Goal: Task Accomplishment & Management: Use online tool/utility

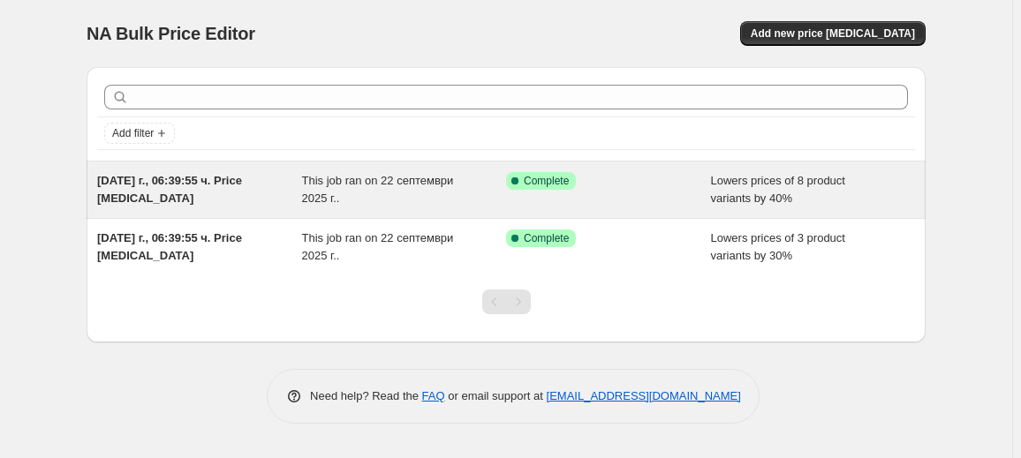
click at [311, 192] on span "This job ran on 22 септември 2025 г.." at bounding box center [378, 189] width 152 height 31
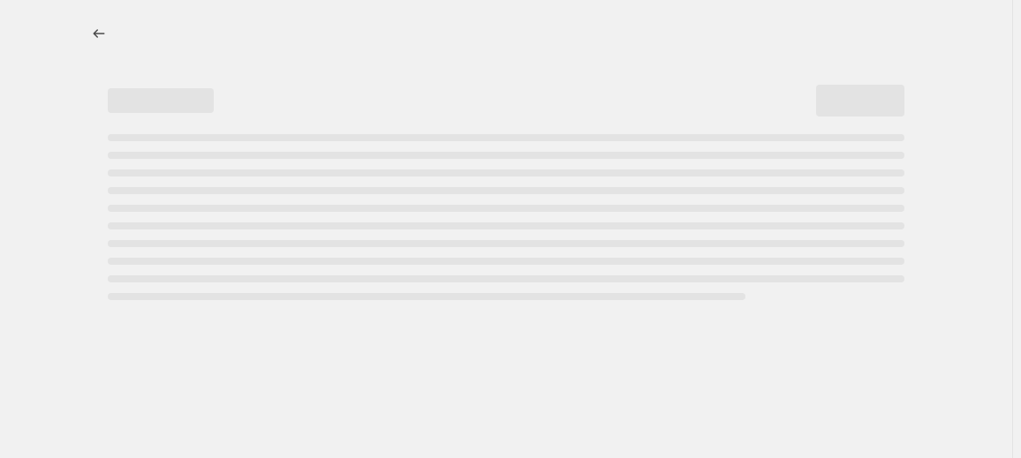
select select "percentage"
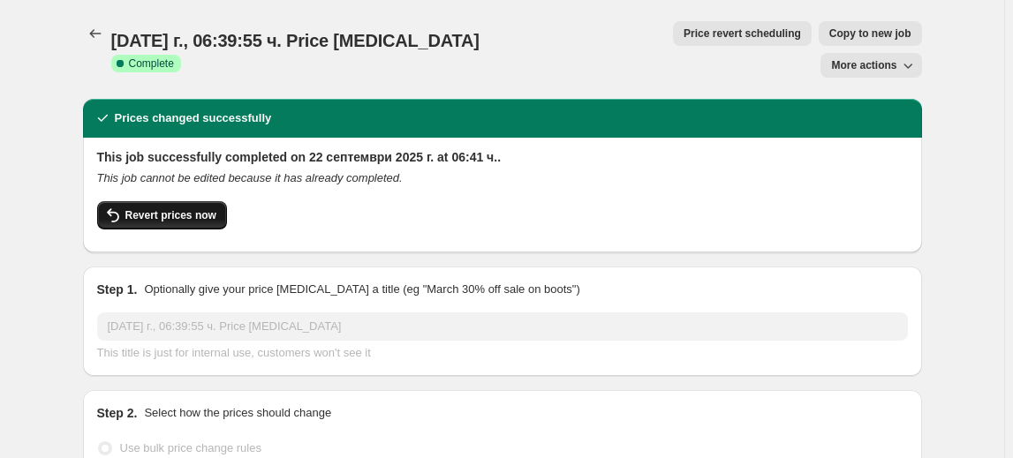
click at [176, 208] on span "Revert prices now" at bounding box center [170, 215] width 91 height 14
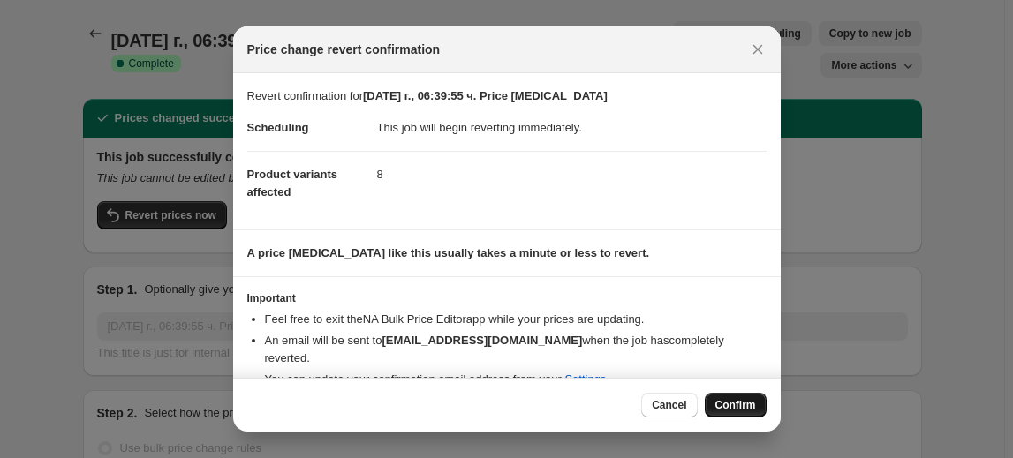
click at [720, 396] on button "Confirm" at bounding box center [735, 405] width 62 height 25
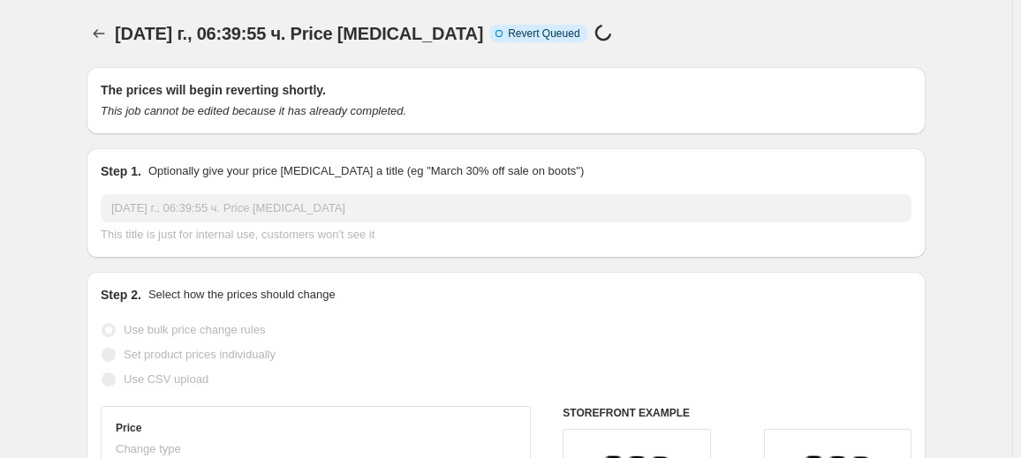
select select "percentage"
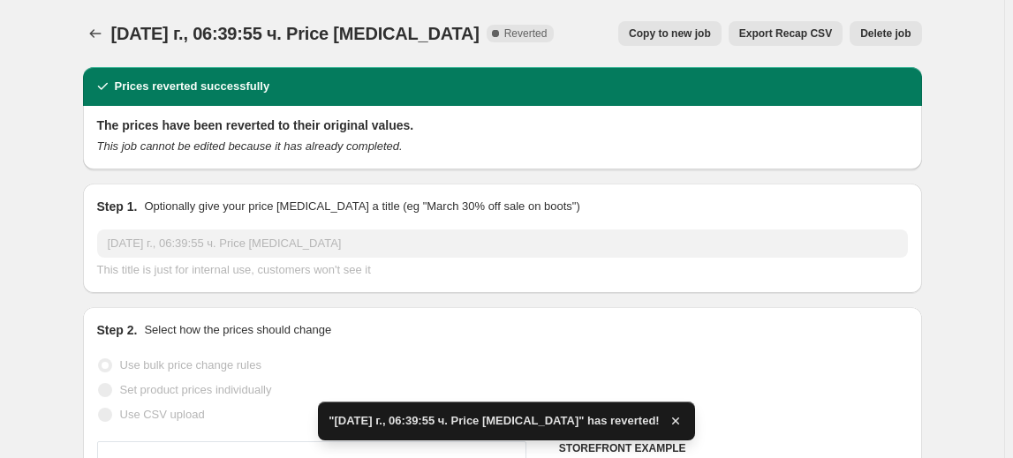
click at [904, 36] on span "Delete job" at bounding box center [885, 33] width 50 height 14
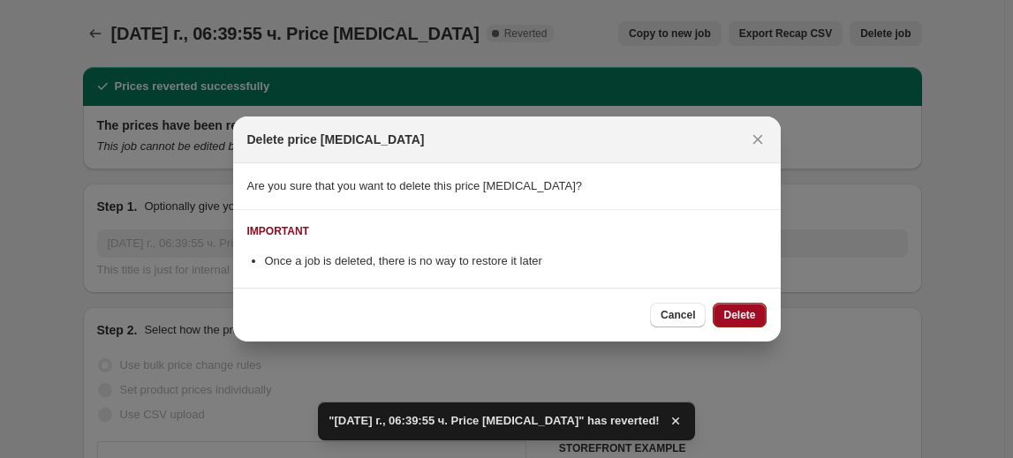
click at [742, 321] on span "Delete" at bounding box center [739, 315] width 32 height 14
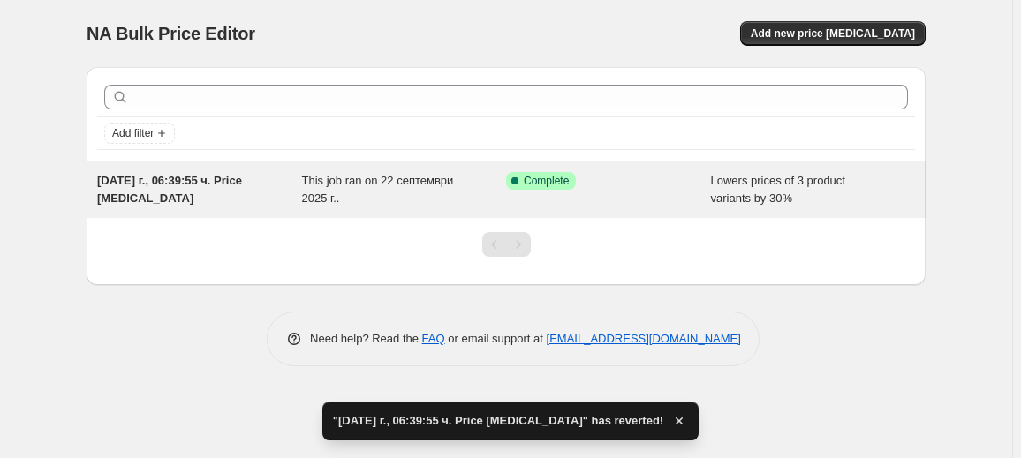
click at [358, 198] on div "This job ran on 22 септември 2025 г.." at bounding box center [404, 189] width 205 height 35
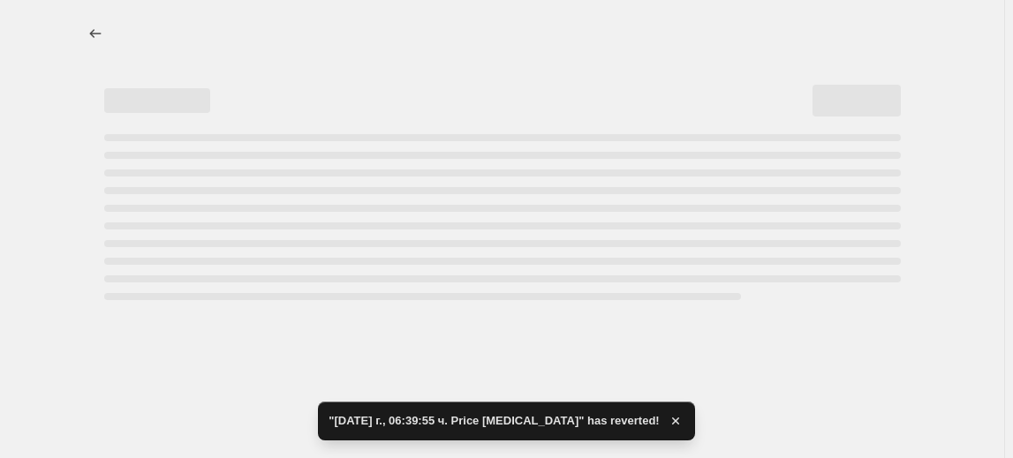
select select "percentage"
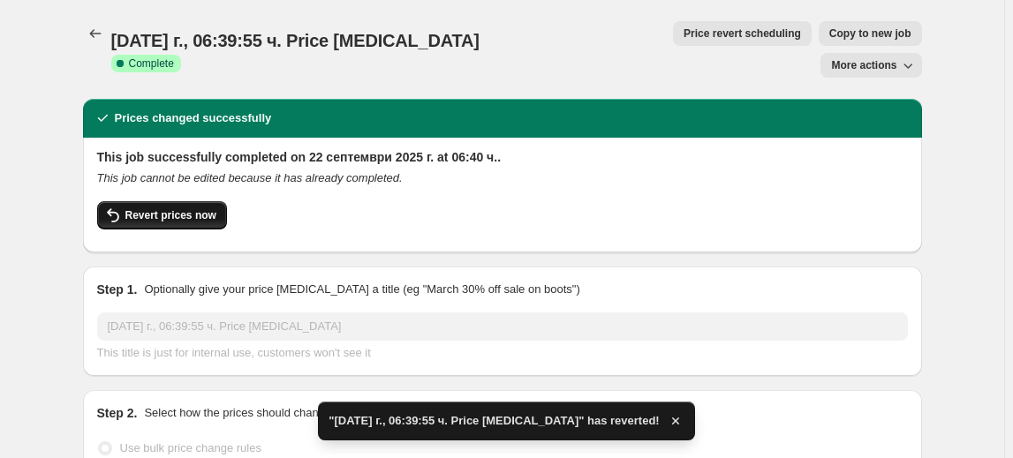
click at [188, 208] on span "Revert prices now" at bounding box center [170, 215] width 91 height 14
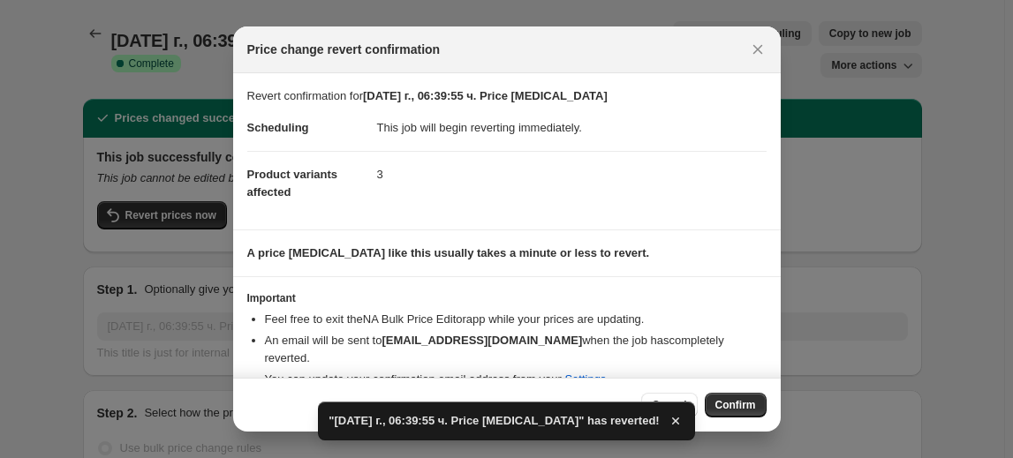
click at [756, 404] on button "Confirm" at bounding box center [735, 405] width 62 height 25
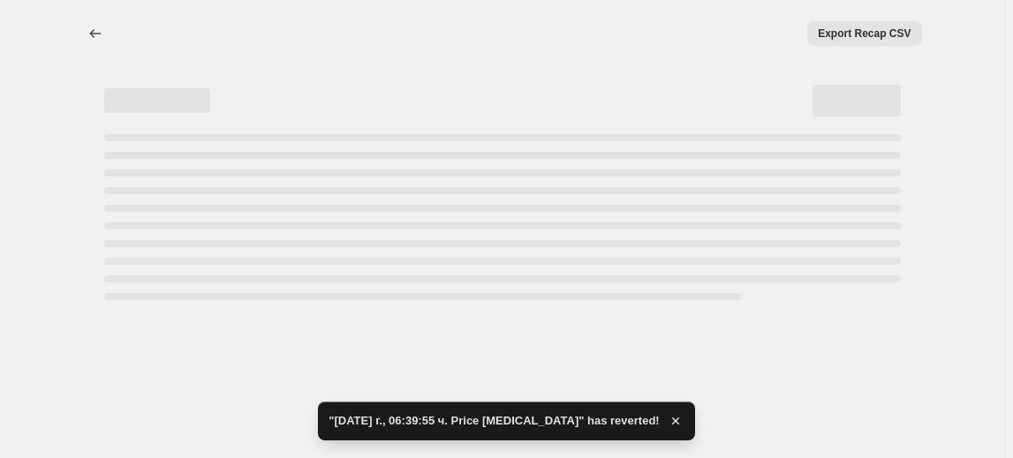
select select "percentage"
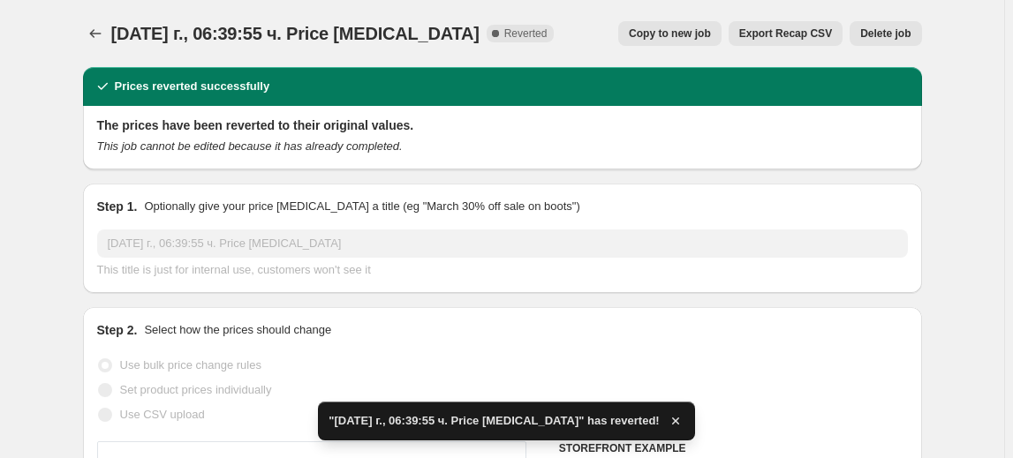
click at [900, 33] on span "Delete job" at bounding box center [885, 33] width 50 height 14
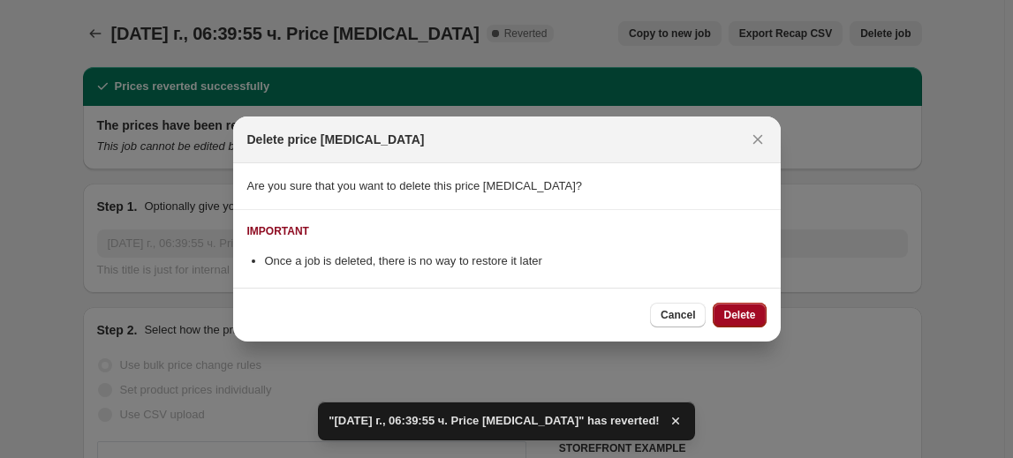
click at [749, 307] on button "Delete" at bounding box center [738, 315] width 53 height 25
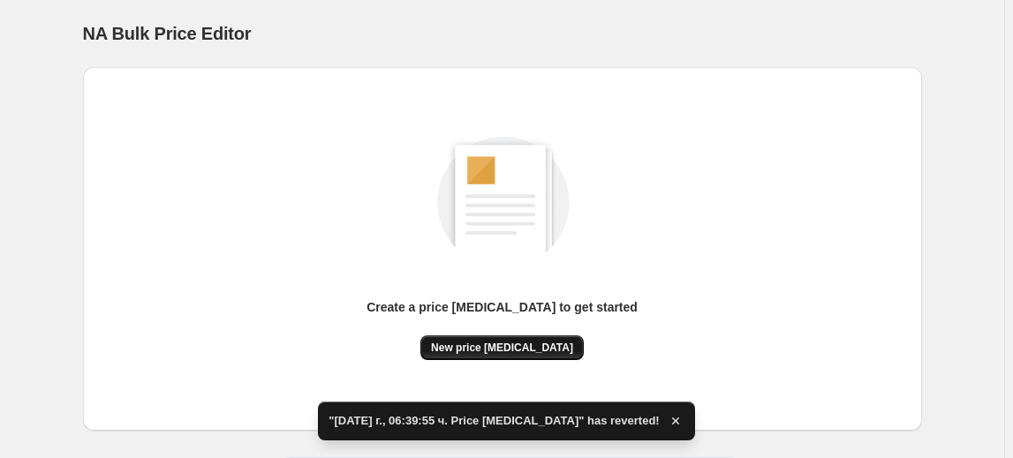
click at [544, 342] on span "New price change job" at bounding box center [502, 348] width 142 height 14
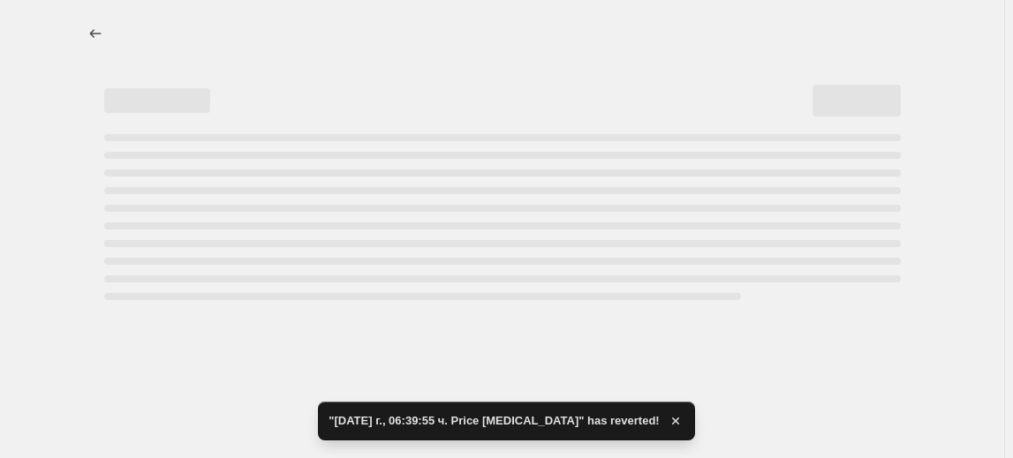
select select "percentage"
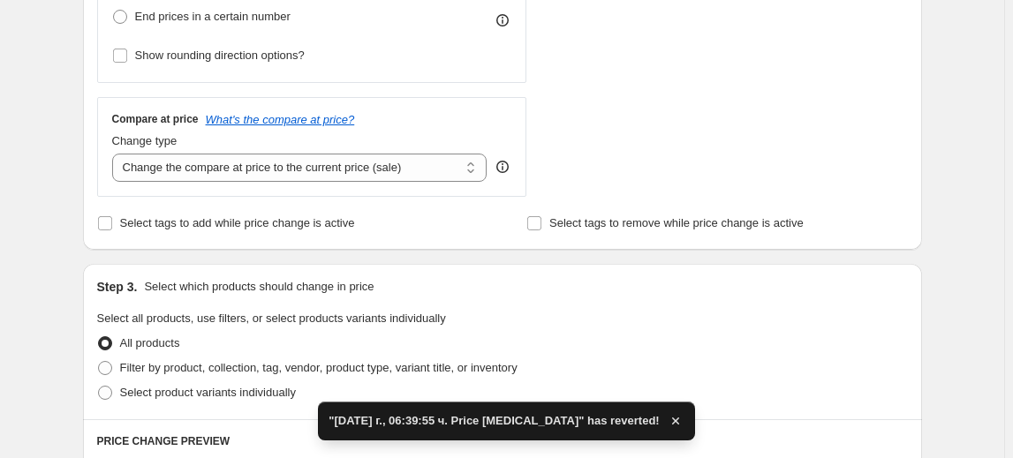
scroll to position [722, 0]
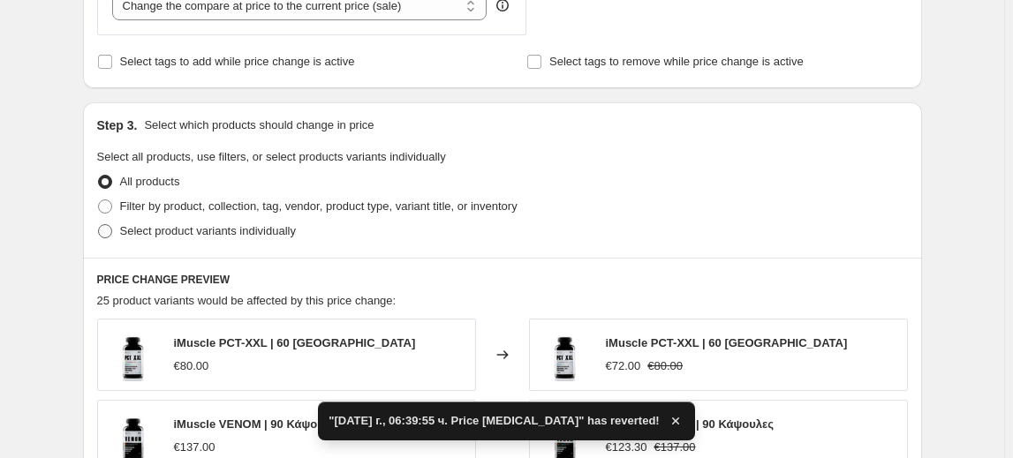
click at [169, 230] on span "Select product variants individually" at bounding box center [208, 230] width 176 height 13
click at [99, 225] on input "Select product variants individually" at bounding box center [98, 224] width 1 height 1
radio input "true"
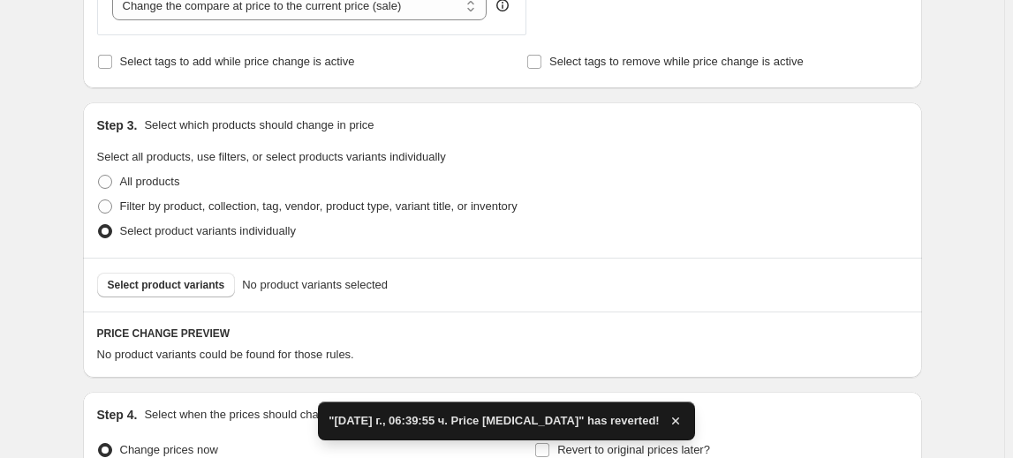
click at [185, 284] on span "Select product variants" at bounding box center [166, 285] width 117 height 14
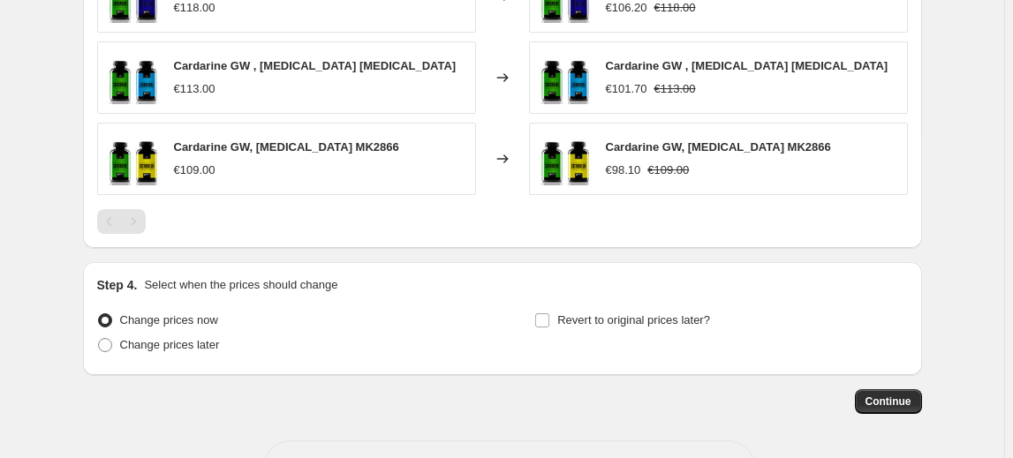
scroll to position [1194, 0]
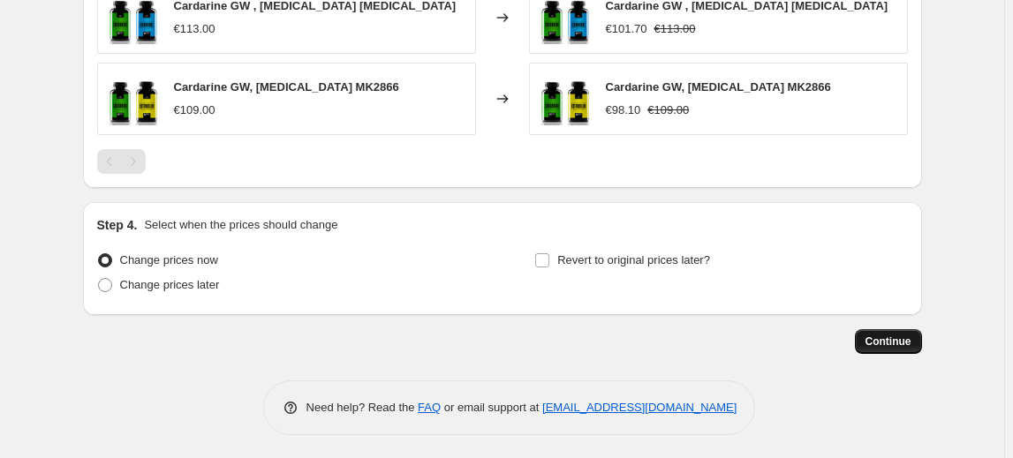
click at [894, 342] on span "Continue" at bounding box center [888, 342] width 46 height 14
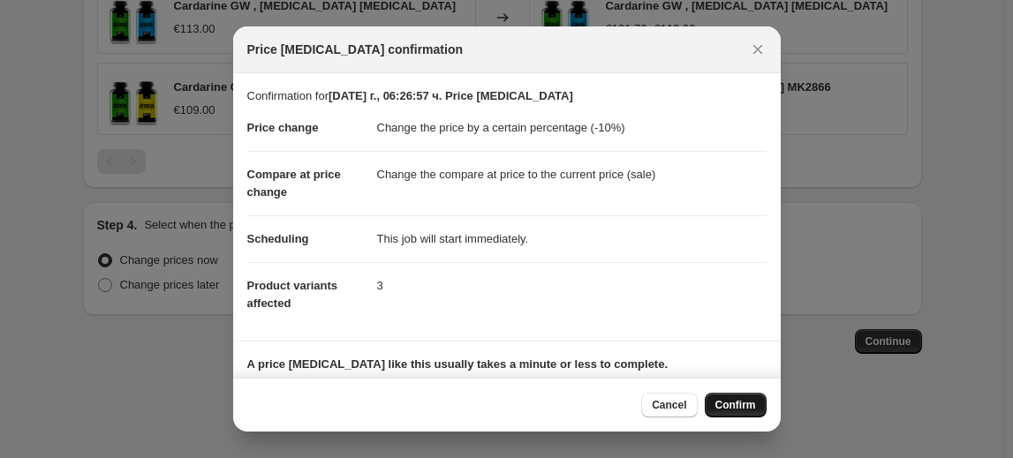
click at [714, 406] on button "Confirm" at bounding box center [735, 405] width 62 height 25
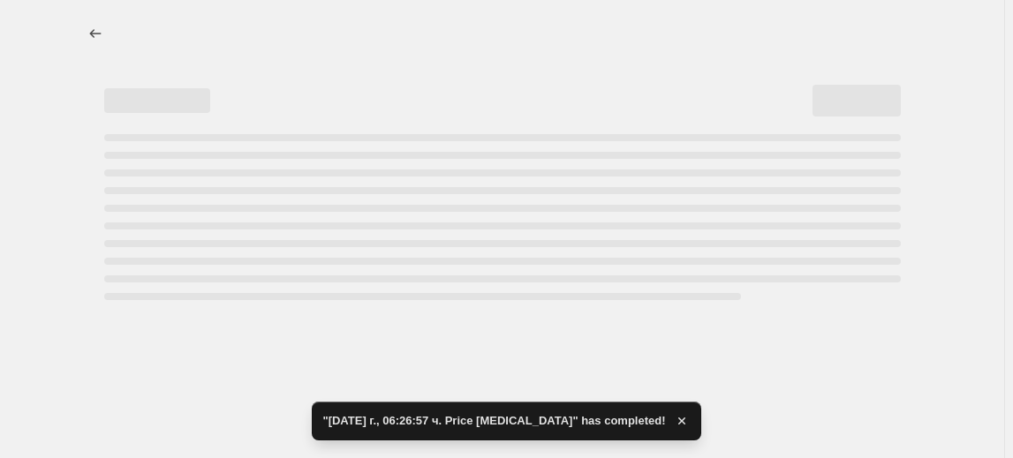
select select "percentage"
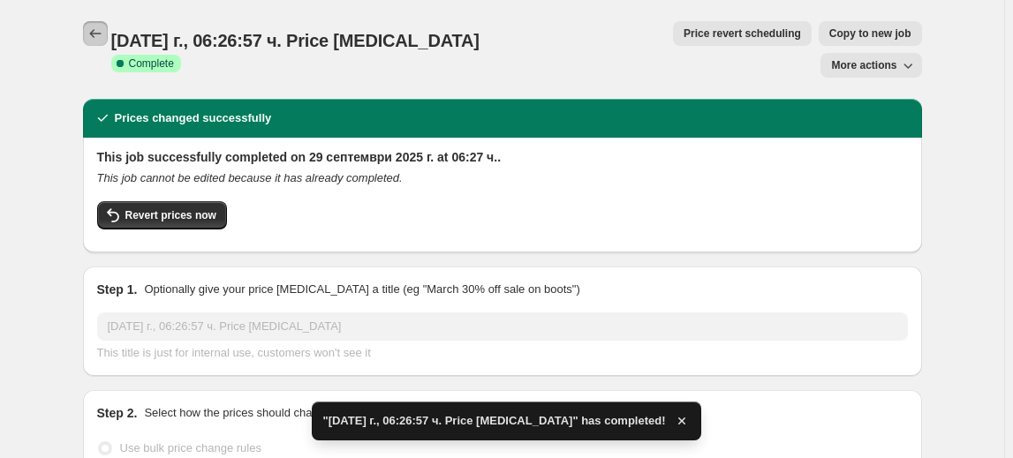
click at [104, 32] on icon "Price change jobs" at bounding box center [96, 34] width 18 height 18
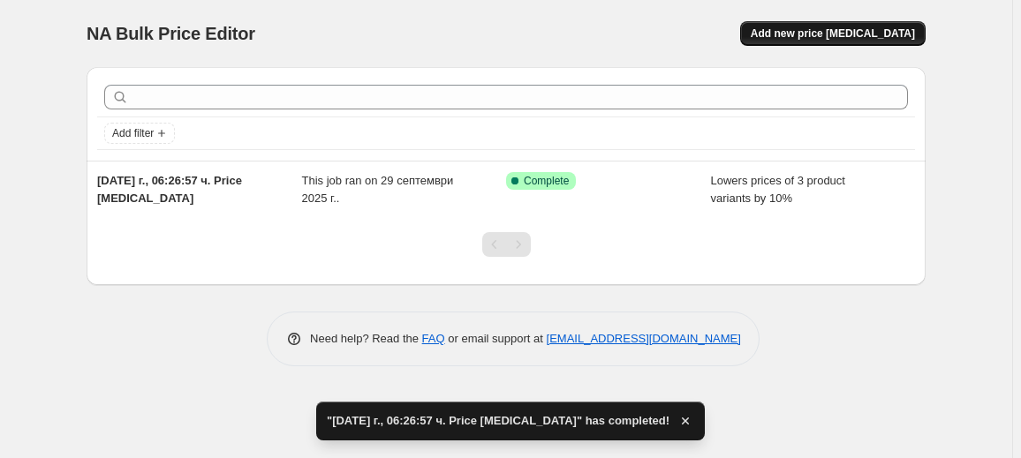
click at [825, 32] on span "Add new price change job" at bounding box center [832, 33] width 164 height 14
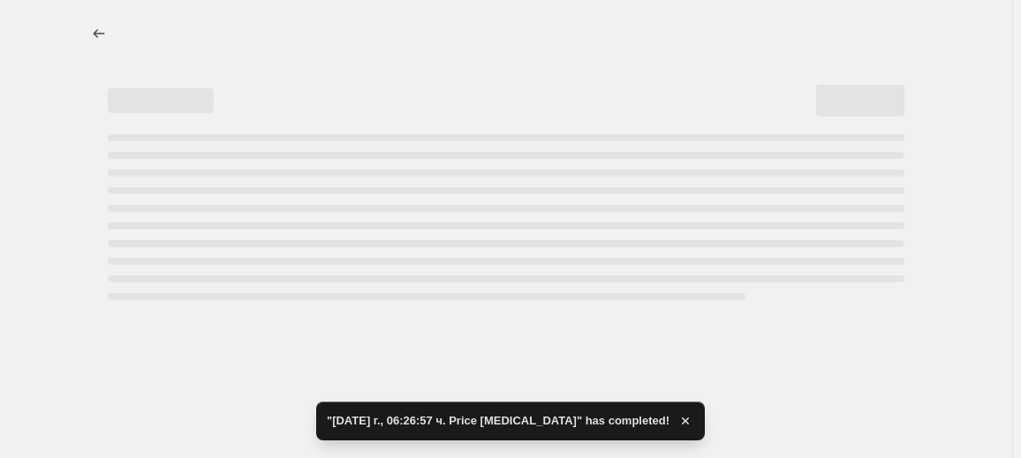
select select "percentage"
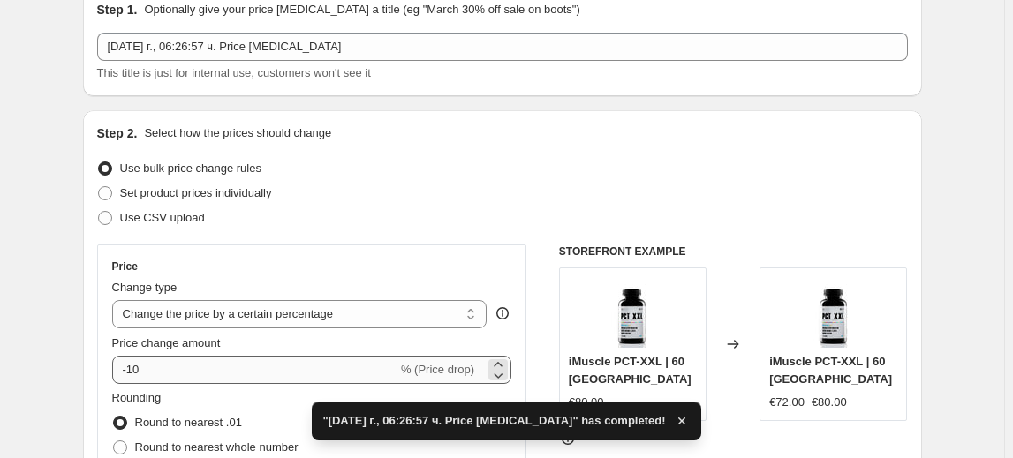
scroll to position [160, 0]
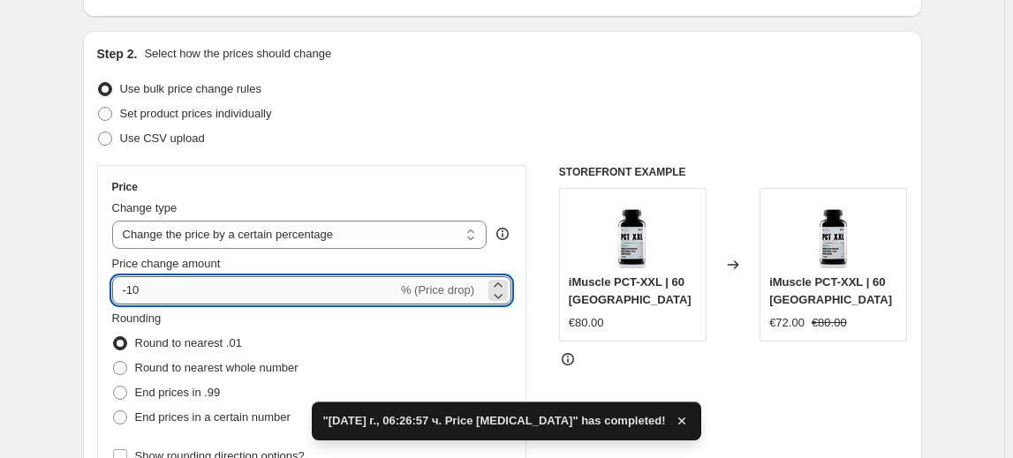
click at [146, 279] on input "-10" at bounding box center [254, 290] width 285 height 28
click at [134, 295] on input "-10" at bounding box center [254, 290] width 285 height 28
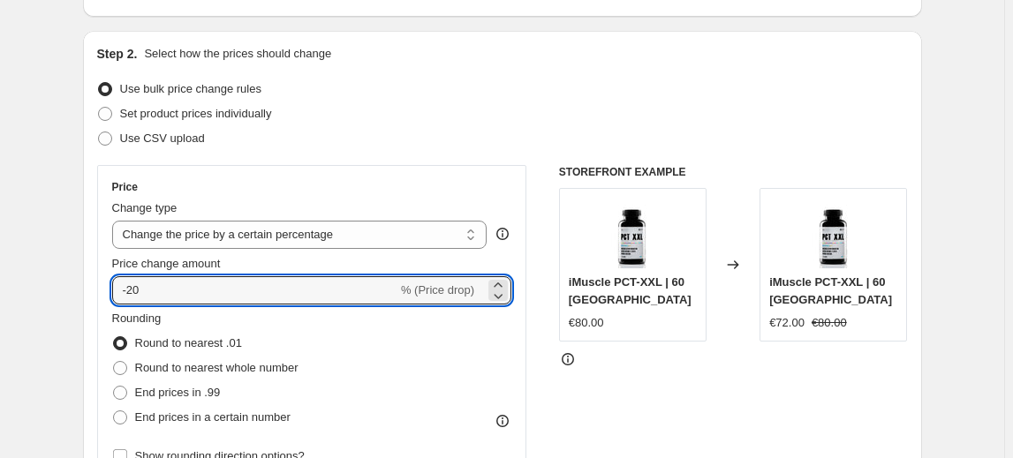
type input "-20"
click at [191, 327] on fieldset "Rounding Round to nearest .01 Round to nearest whole number End prices in .99 E…" at bounding box center [205, 370] width 186 height 120
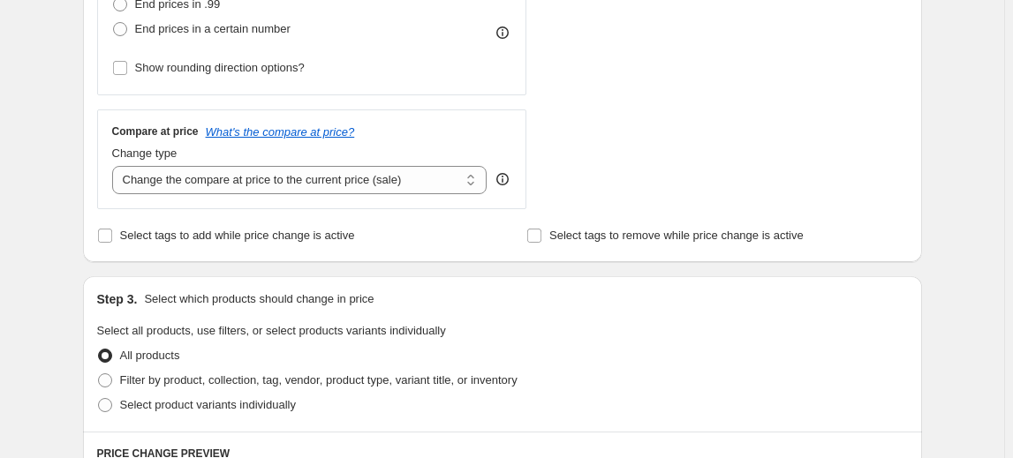
scroll to position [561, 0]
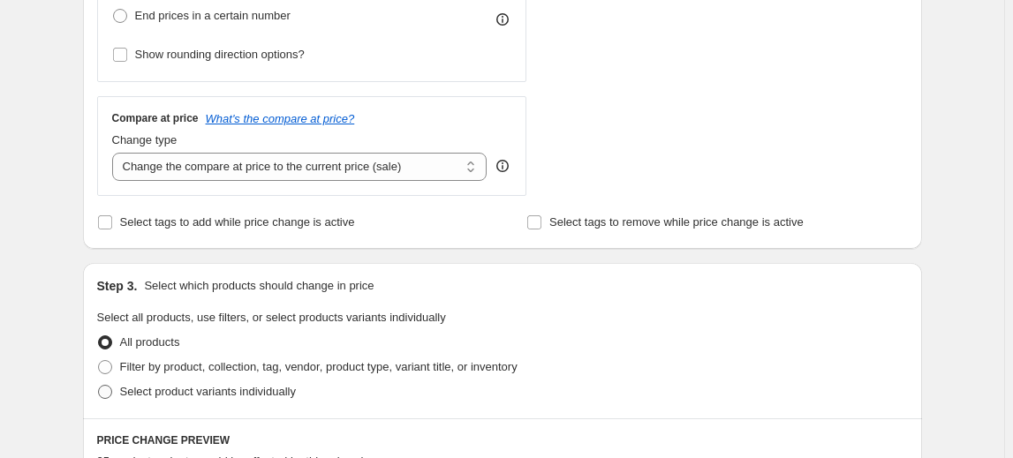
click at [185, 392] on span "Select product variants individually" at bounding box center [208, 391] width 176 height 13
click at [99, 386] on input "Select product variants individually" at bounding box center [98, 385] width 1 height 1
radio input "true"
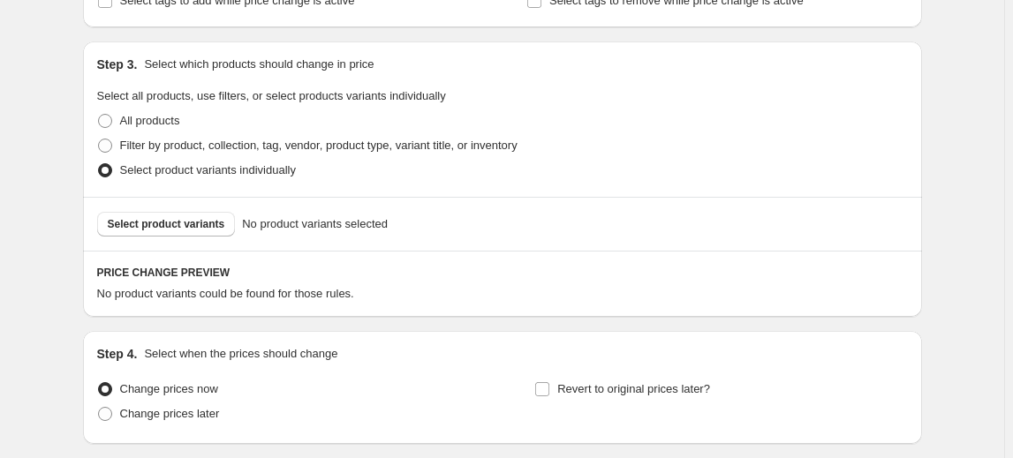
scroll to position [802, 0]
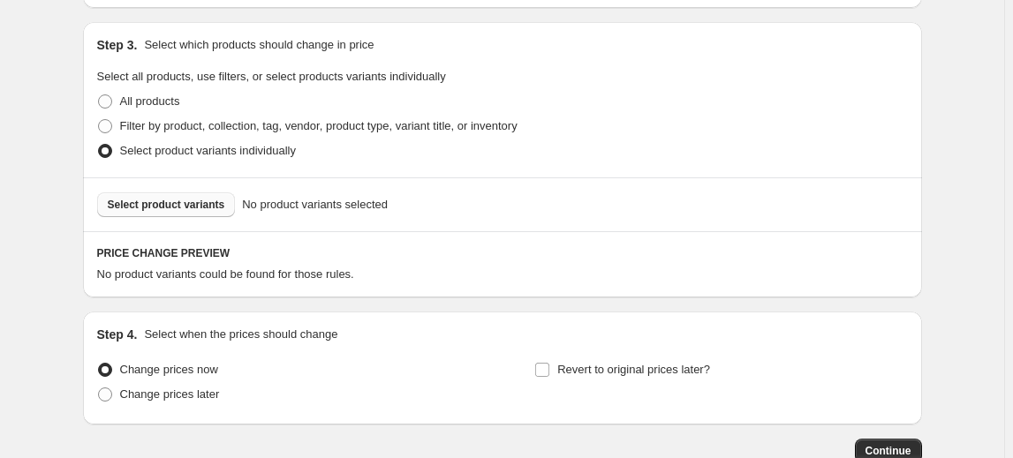
click at [155, 200] on span "Select product variants" at bounding box center [166, 205] width 117 height 14
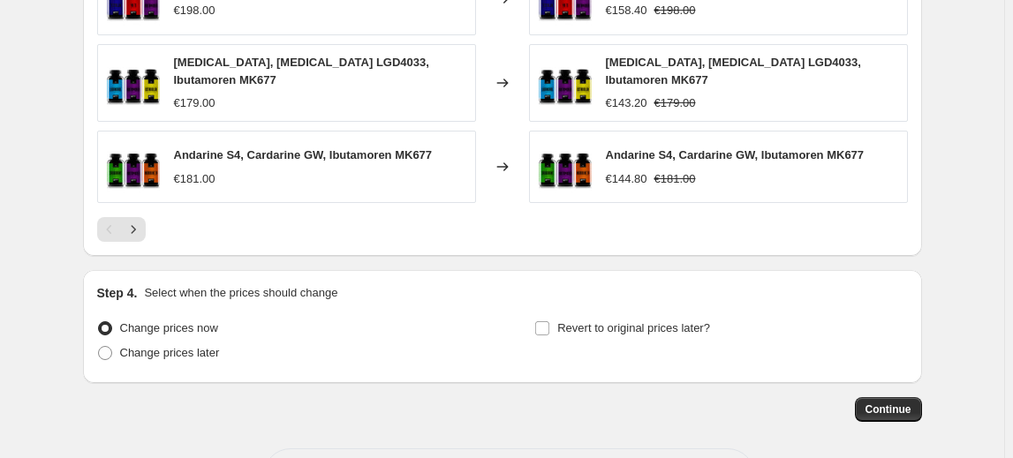
scroll to position [1356, 0]
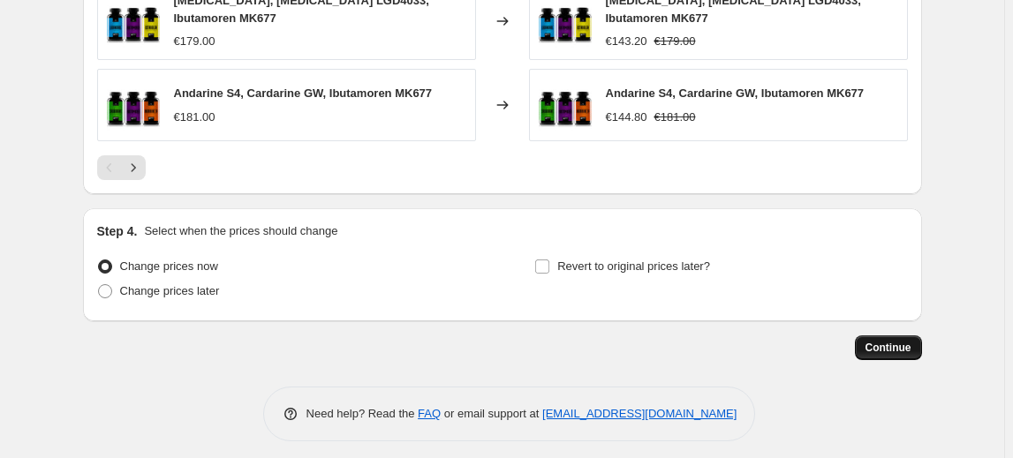
click at [903, 341] on span "Continue" at bounding box center [888, 348] width 46 height 14
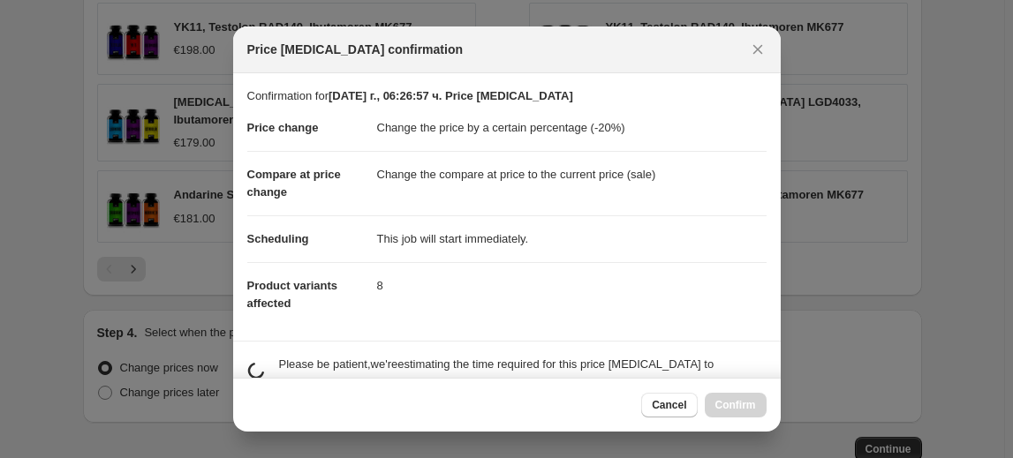
scroll to position [0, 0]
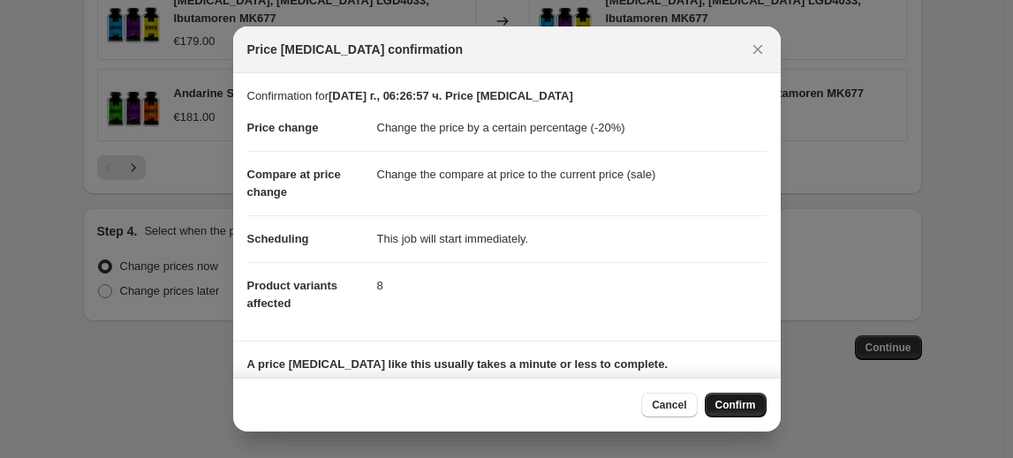
click at [715, 406] on button "Confirm" at bounding box center [735, 405] width 62 height 25
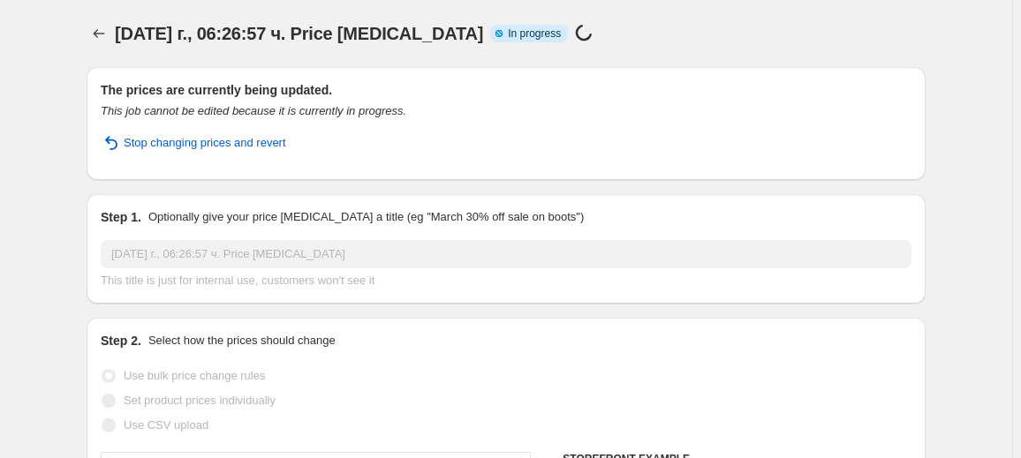
select select "percentage"
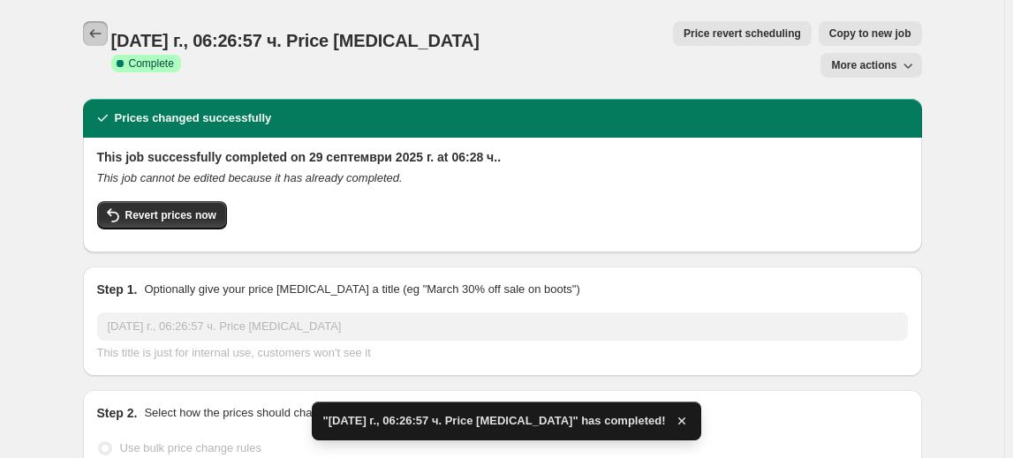
click at [97, 35] on icon "Price change jobs" at bounding box center [96, 34] width 18 height 18
